Goal: Task Accomplishment & Management: Manage account settings

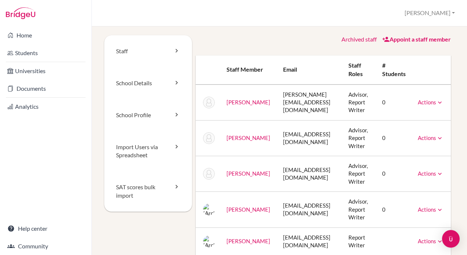
click at [344, 37] on link "Archived staff" at bounding box center [359, 39] width 35 height 7
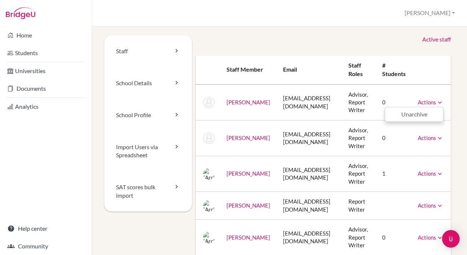
click at [444, 102] on icon at bounding box center [440, 102] width 7 height 7
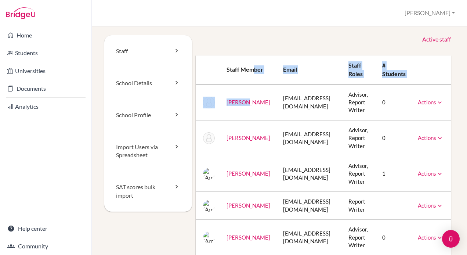
drag, startPoint x: 231, startPoint y: 103, endPoint x: 240, endPoint y: 84, distance: 20.4
drag, startPoint x: 240, startPoint y: 84, endPoint x: 256, endPoint y: 155, distance: 72.7
click at [256, 155] on td "[PERSON_NAME]" at bounding box center [249, 138] width 57 height 36
click at [241, 138] on link "[PERSON_NAME]" at bounding box center [249, 138] width 44 height 7
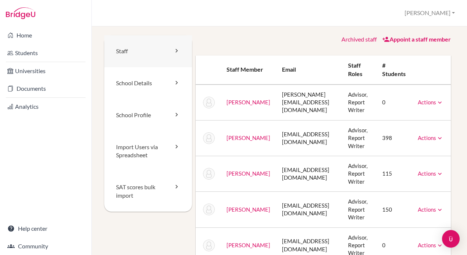
click at [173, 50] on icon at bounding box center [176, 50] width 7 height 7
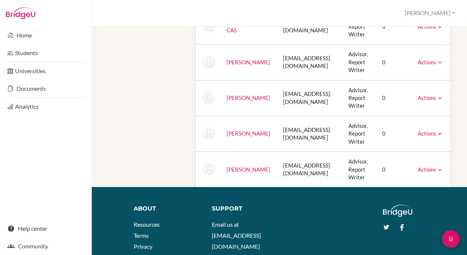
scroll to position [1204, 0]
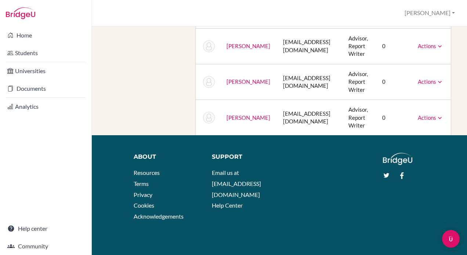
click at [451, 108] on td "Actions Message Reset Password Archive" at bounding box center [431, 118] width 39 height 36
click at [444, 114] on link "Actions" at bounding box center [431, 117] width 26 height 7
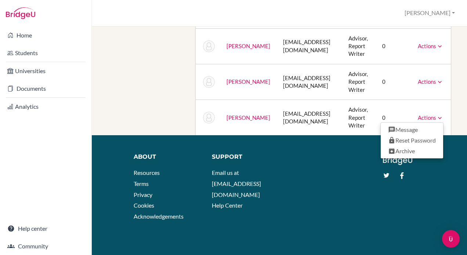
click at [444, 78] on link "Actions" at bounding box center [431, 81] width 26 height 7
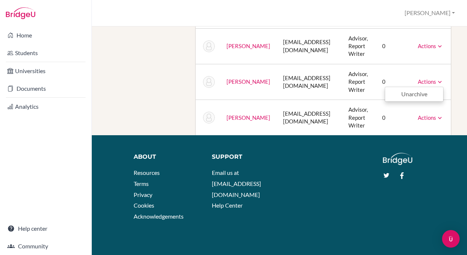
click at [444, 43] on link "Actions" at bounding box center [431, 46] width 26 height 7
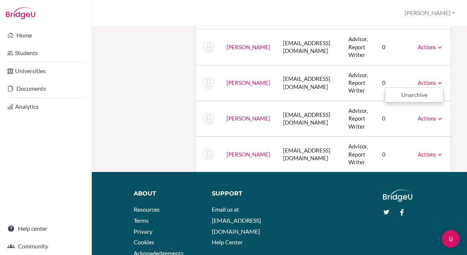
scroll to position [1156, 0]
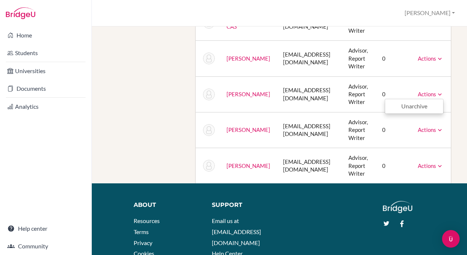
click at [444, 55] on link "Actions" at bounding box center [431, 58] width 26 height 7
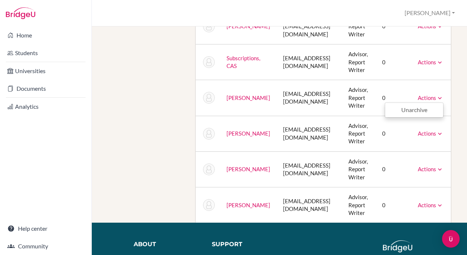
scroll to position [1116, 0]
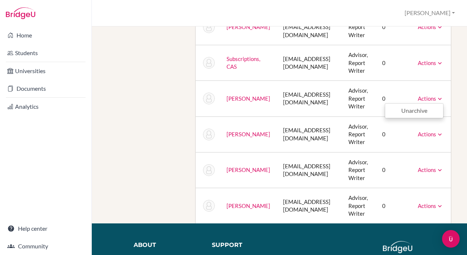
click at [444, 60] on link "Actions" at bounding box center [431, 63] width 26 height 7
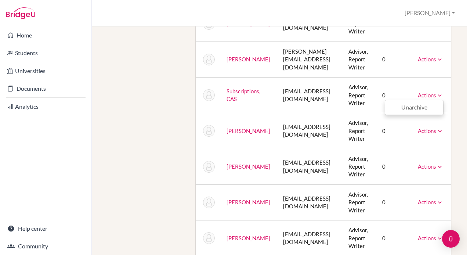
scroll to position [1075, 0]
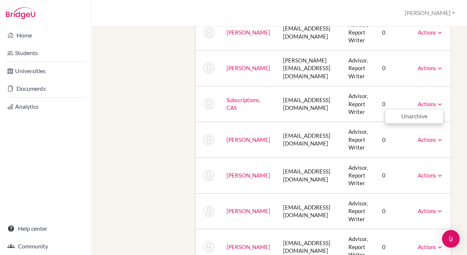
click at [444, 65] on link "Actions" at bounding box center [431, 68] width 26 height 7
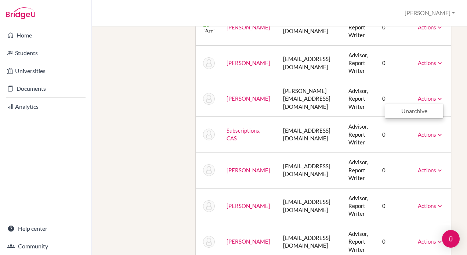
scroll to position [1043, 0]
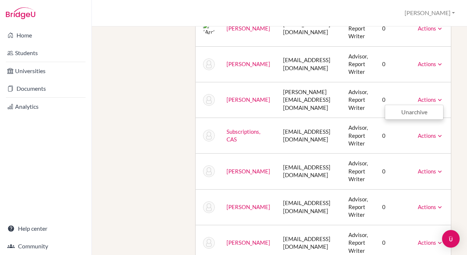
click at [444, 64] on link "Actions" at bounding box center [431, 64] width 26 height 7
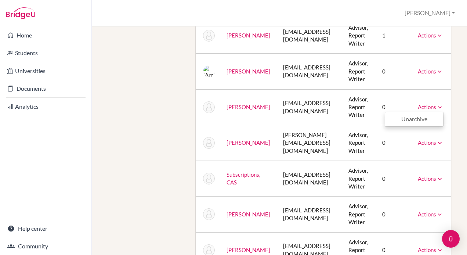
scroll to position [1000, 0]
click at [445, 64] on td "Actions Unarchive" at bounding box center [431, 72] width 39 height 36
click at [444, 68] on link "Actions" at bounding box center [431, 71] width 26 height 7
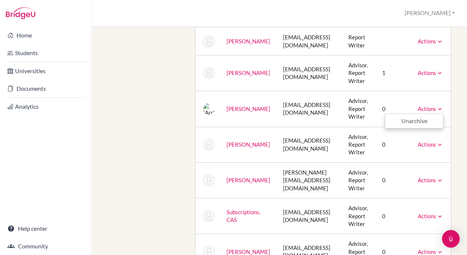
click at [444, 69] on link "Actions" at bounding box center [431, 72] width 26 height 7
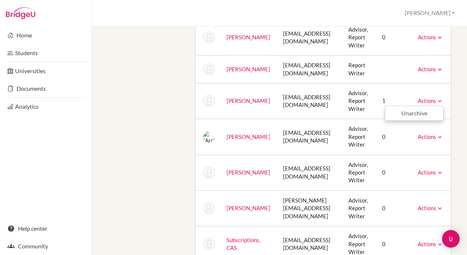
scroll to position [933, 0]
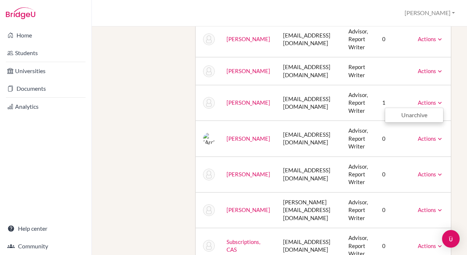
click at [444, 68] on link "Actions" at bounding box center [431, 71] width 26 height 7
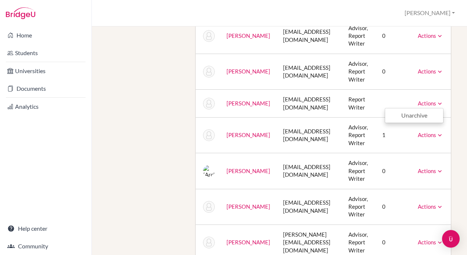
click at [444, 68] on link "Actions" at bounding box center [431, 71] width 26 height 7
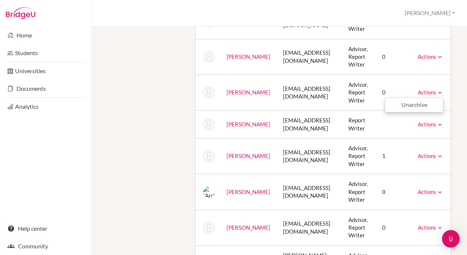
click at [444, 53] on link "Actions" at bounding box center [431, 56] width 26 height 7
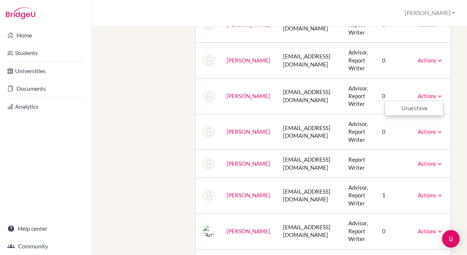
scroll to position [840, 0]
click at [444, 57] on link "Actions" at bounding box center [431, 60] width 26 height 7
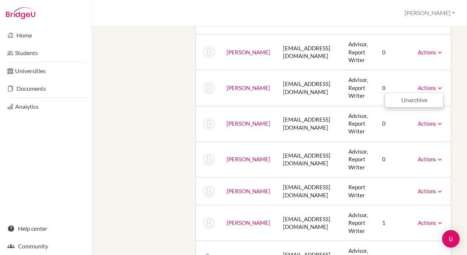
scroll to position [803, 0]
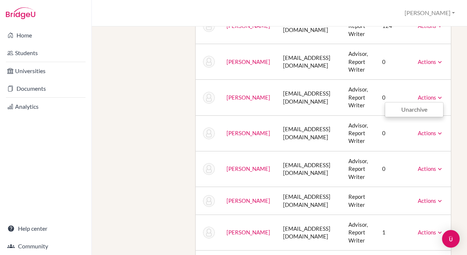
click at [444, 58] on link "Actions" at bounding box center [431, 61] width 26 height 7
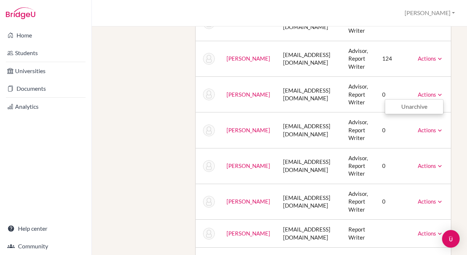
scroll to position [770, 0]
click at [444, 56] on link "Actions" at bounding box center [431, 58] width 26 height 7
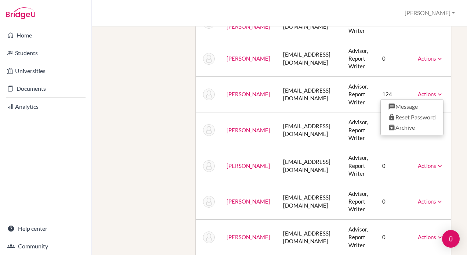
scroll to position [734, 0]
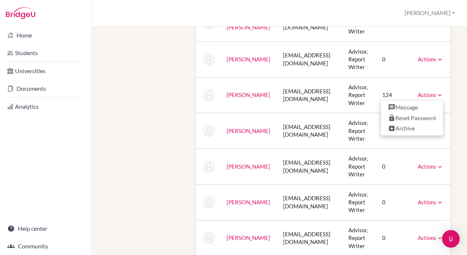
click at [444, 56] on link "Actions" at bounding box center [431, 59] width 26 height 7
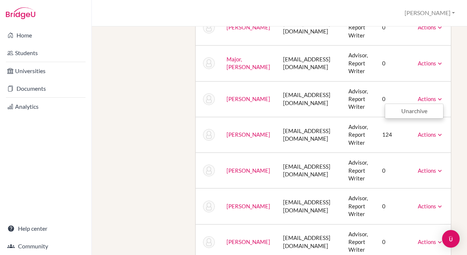
scroll to position [693, 0]
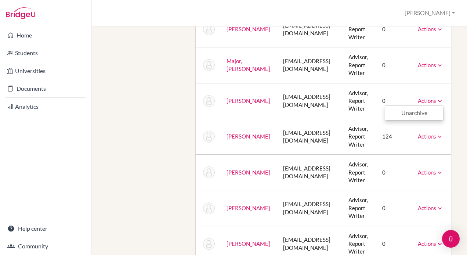
click at [444, 62] on link "Actions" at bounding box center [431, 65] width 26 height 7
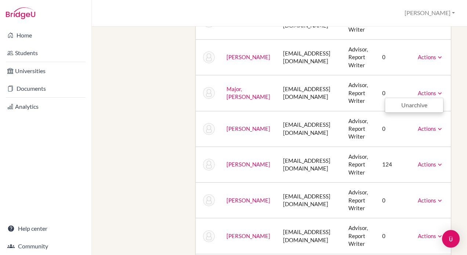
click at [444, 57] on link "Actions" at bounding box center [431, 57] width 26 height 7
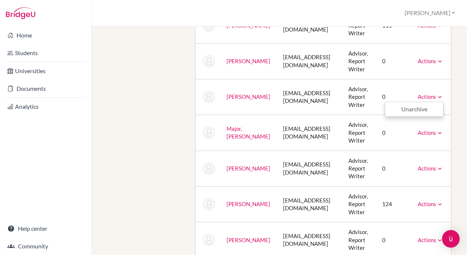
click at [444, 58] on link "Actions" at bounding box center [431, 61] width 26 height 7
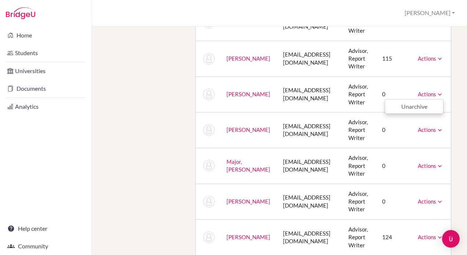
scroll to position [591, 0]
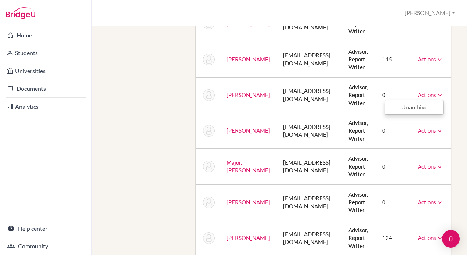
click at [444, 57] on link "Actions" at bounding box center [431, 59] width 26 height 7
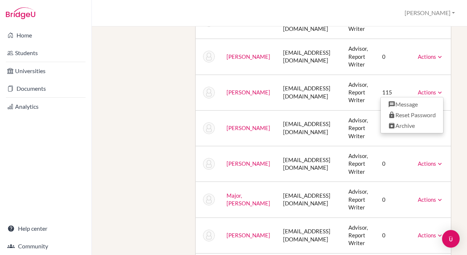
scroll to position [557, 0]
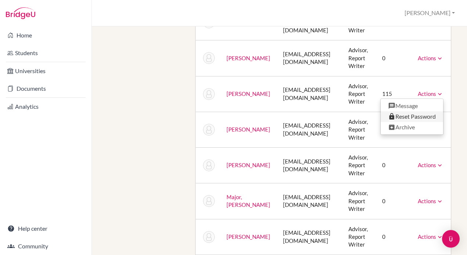
click at [427, 116] on link "Reset Password" at bounding box center [412, 116] width 62 height 11
click at [429, 115] on link "Reset Password" at bounding box center [412, 116] width 62 height 11
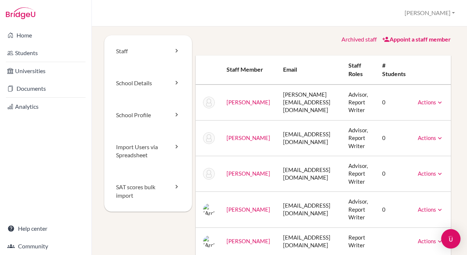
click at [449, 234] on div "Open Intercom Messenger" at bounding box center [451, 238] width 19 height 19
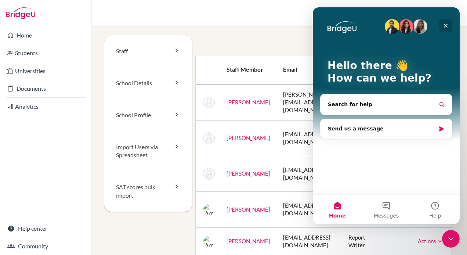
click at [448, 22] on div "Close" at bounding box center [446, 25] width 13 height 13
